Goal: Task Accomplishment & Management: Manage account settings

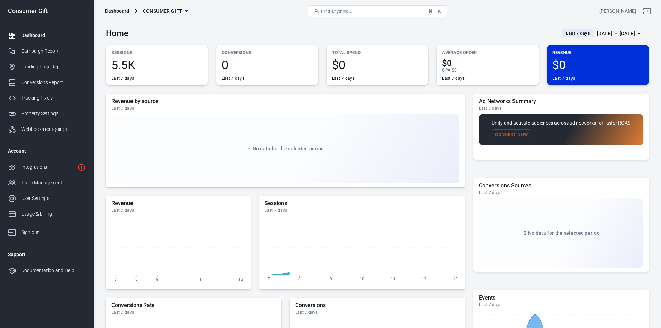
click at [592, 43] on main "Home Last 7 days [DATE] － [DATE] Sessions 5.5K Last 7 days Conversions 0 Last 7…" at bounding box center [377, 233] width 543 height 422
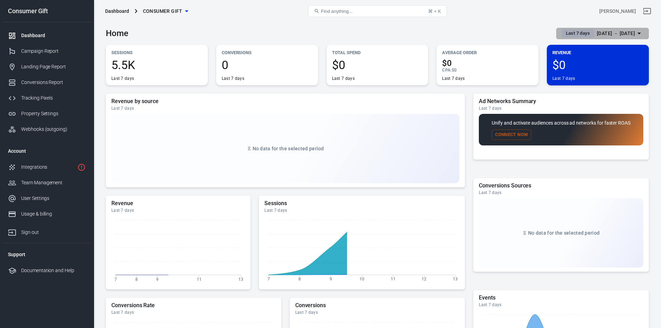
click at [594, 37] on button "Last 7 days [DATE] － [DATE]" at bounding box center [602, 33] width 93 height 11
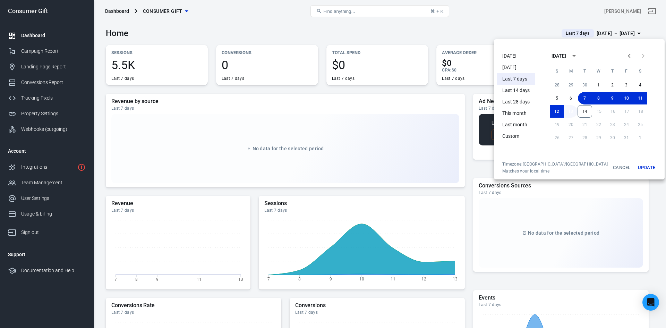
click at [564, 112] on button "13" at bounding box center [571, 111] width 14 height 12
click at [578, 111] on button "14" at bounding box center [585, 111] width 15 height 12
click at [636, 166] on button "Update" at bounding box center [647, 167] width 22 height 12
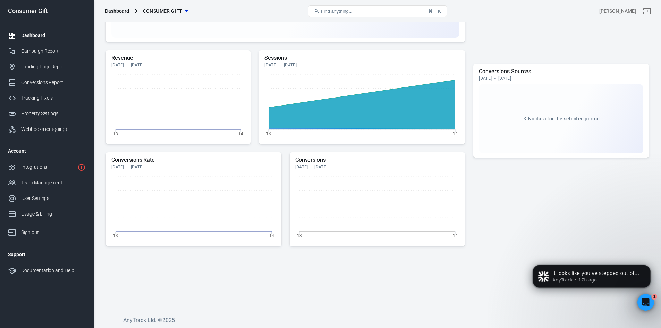
scroll to position [146, 0]
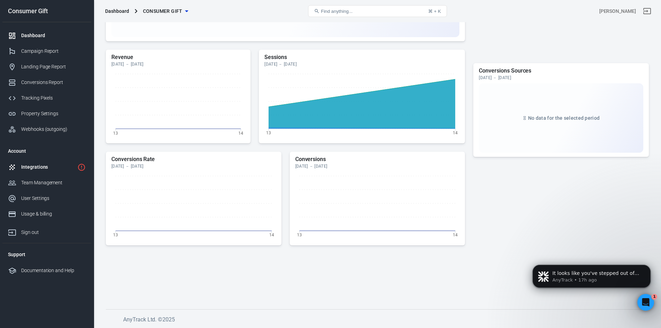
click at [47, 164] on div "Integrations" at bounding box center [47, 166] width 53 height 7
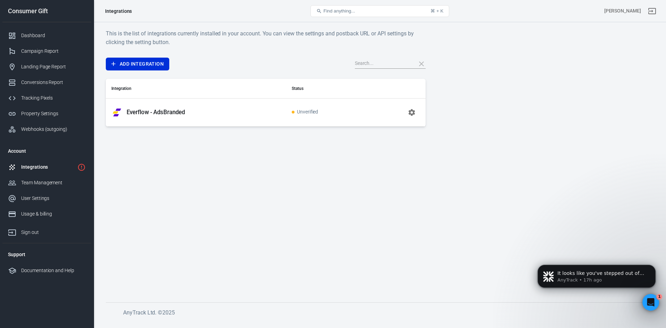
click at [303, 112] on span "Unverified" at bounding box center [305, 112] width 27 height 6
click at [408, 116] on icon "button" at bounding box center [412, 112] width 8 height 8
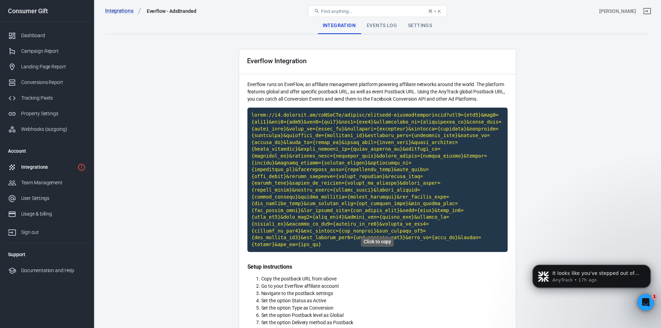
click at [407, 113] on code "Click to copy" at bounding box center [377, 180] width 260 height 144
click at [386, 122] on code "Copied!" at bounding box center [377, 180] width 260 height 144
click at [434, 108] on code "Click to copy" at bounding box center [377, 180] width 260 height 144
click at [380, 26] on div "Events Log" at bounding box center [381, 25] width 41 height 17
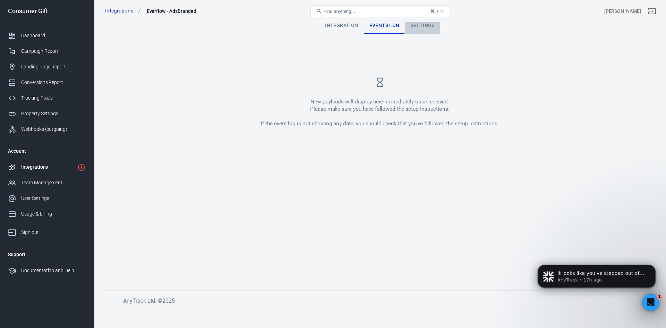
click at [424, 25] on div "Settings" at bounding box center [422, 25] width 35 height 17
